Goal: Information Seeking & Learning: Check status

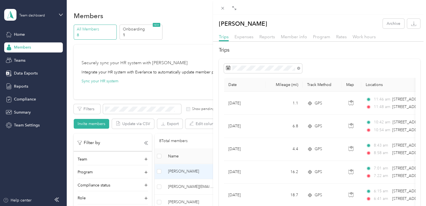
scroll to position [37, 0]
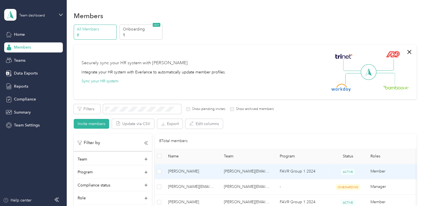
click at [248, 169] on td "[PERSON_NAME][EMAIL_ADDRESS][DOMAIN_NAME]" at bounding box center [248, 171] width 56 height 15
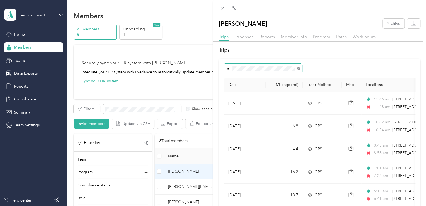
click at [298, 68] on icon at bounding box center [298, 68] width 3 height 3
